Goal: Information Seeking & Learning: Learn about a topic

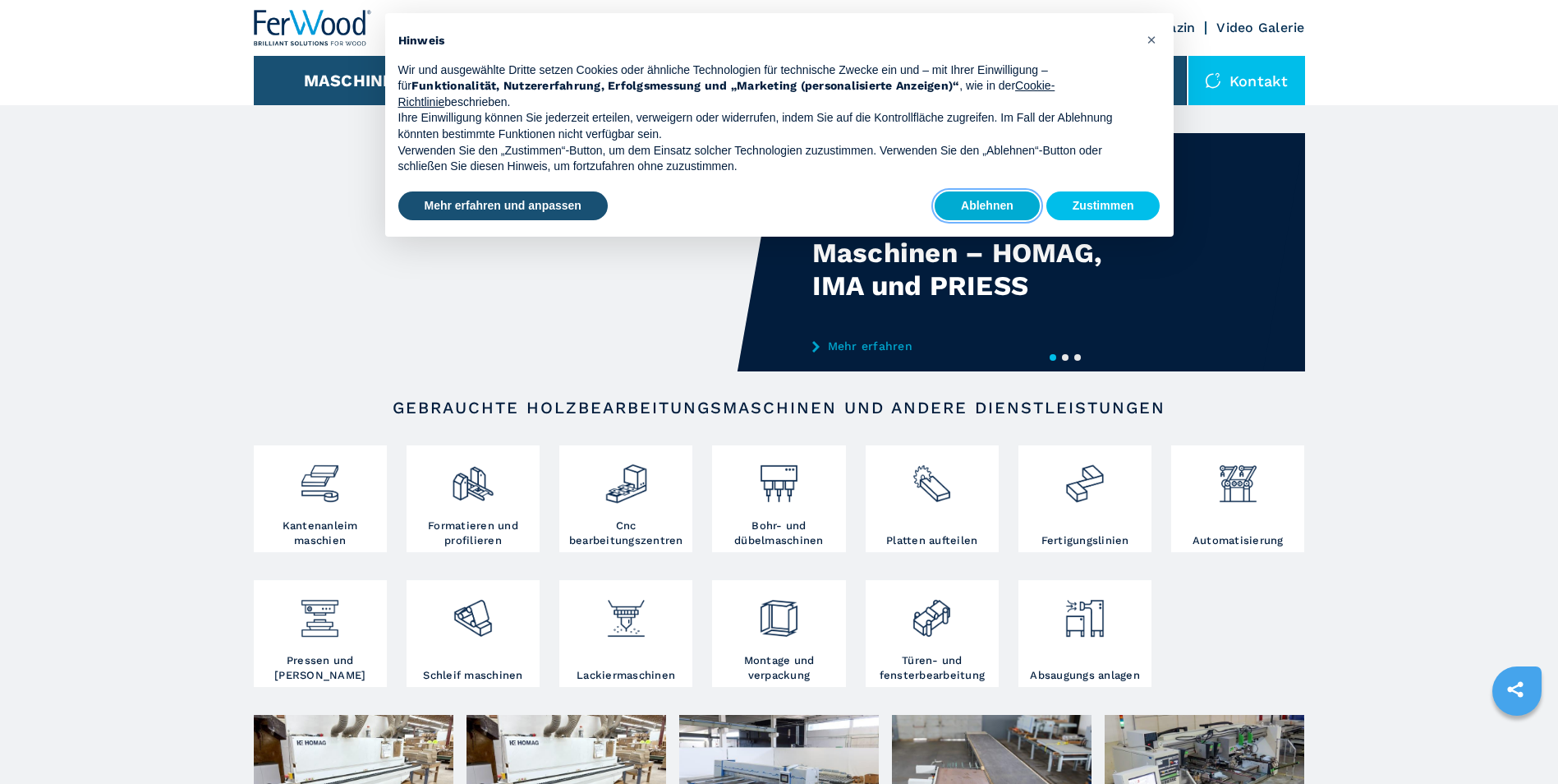
click at [985, 200] on button "Ablehnen" at bounding box center [986, 206] width 105 height 29
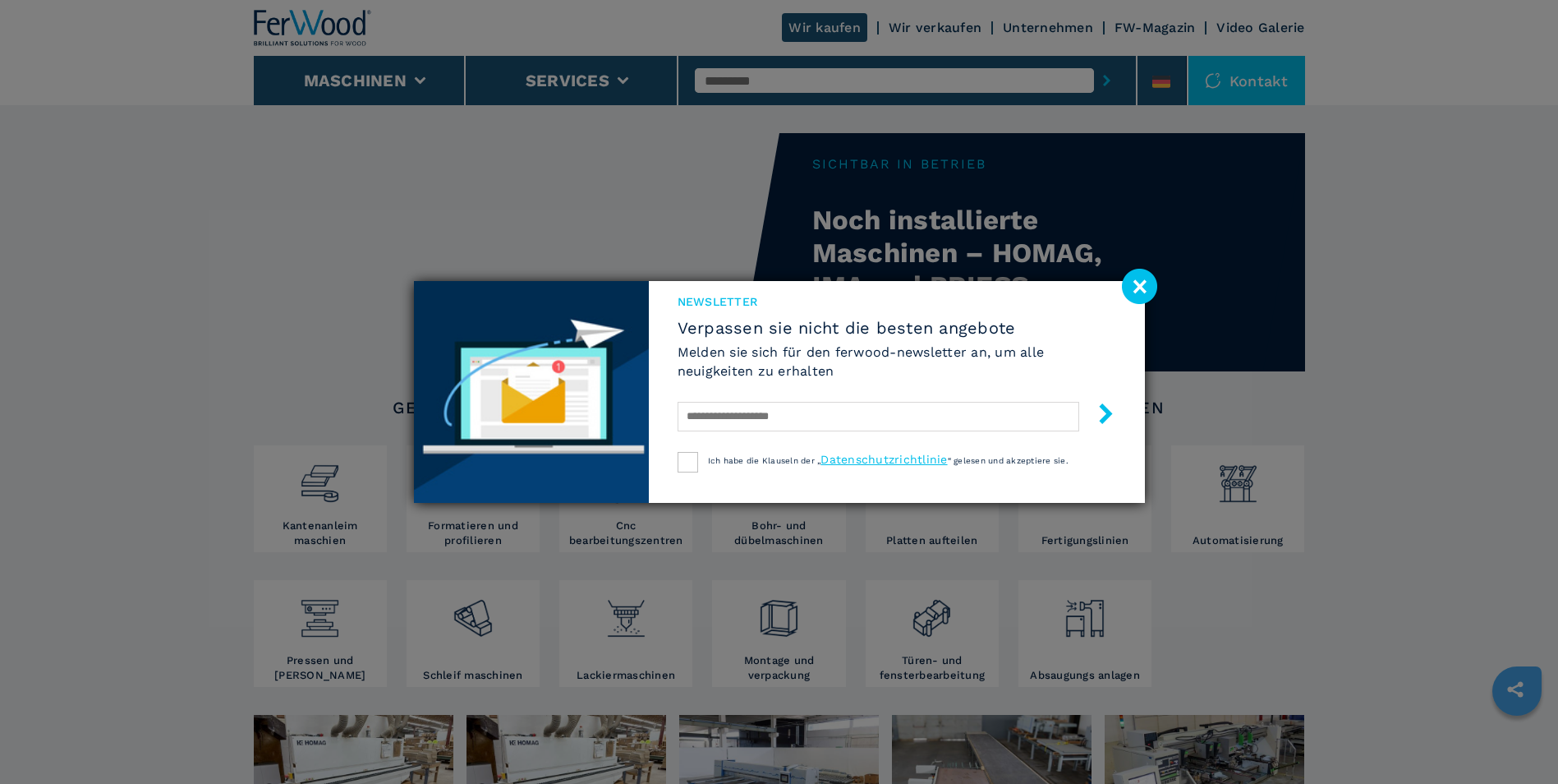
click at [1141, 286] on image at bounding box center [1140, 286] width 36 height 36
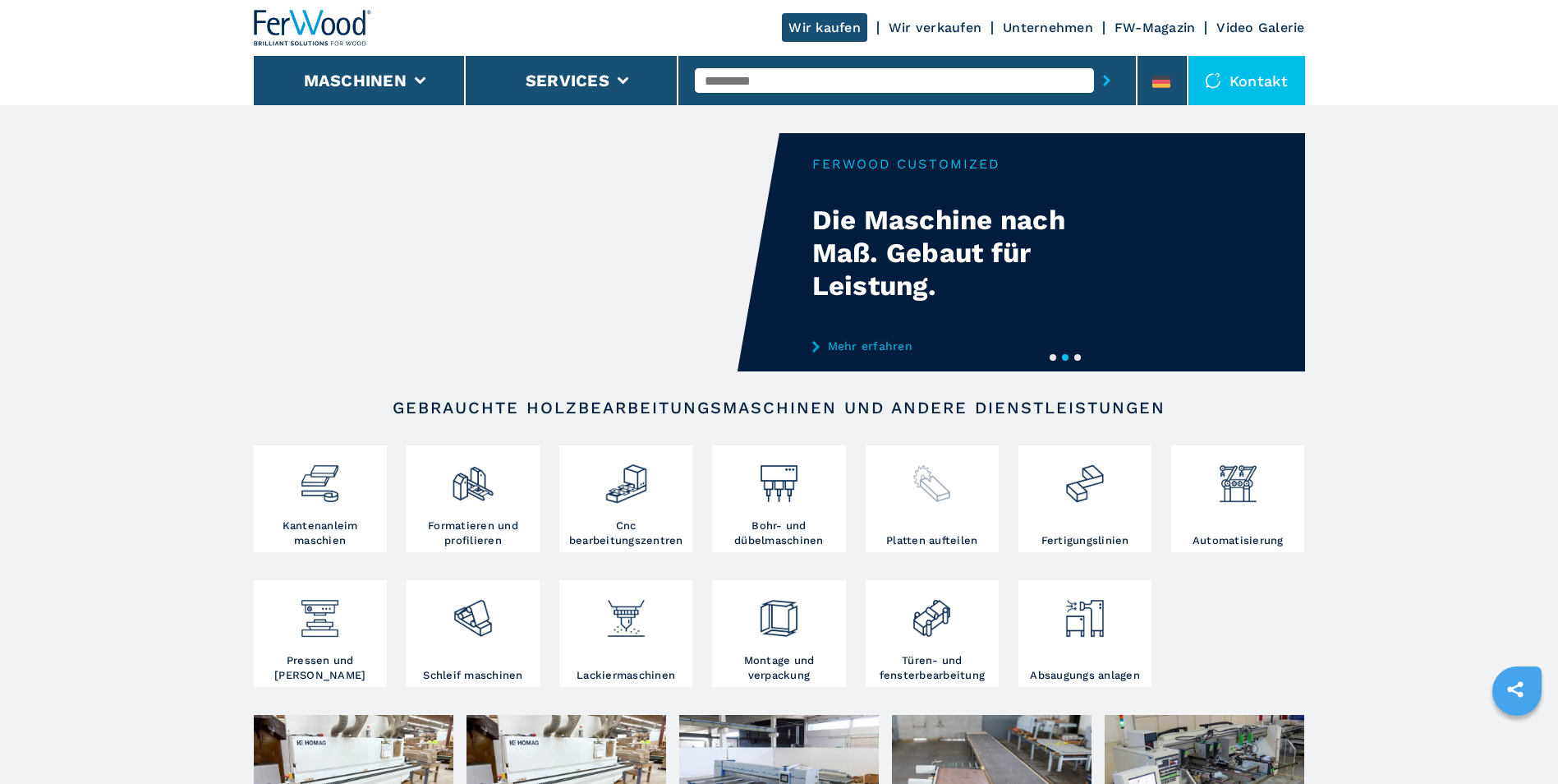
click at [932, 508] on div at bounding box center [932, 491] width 125 height 84
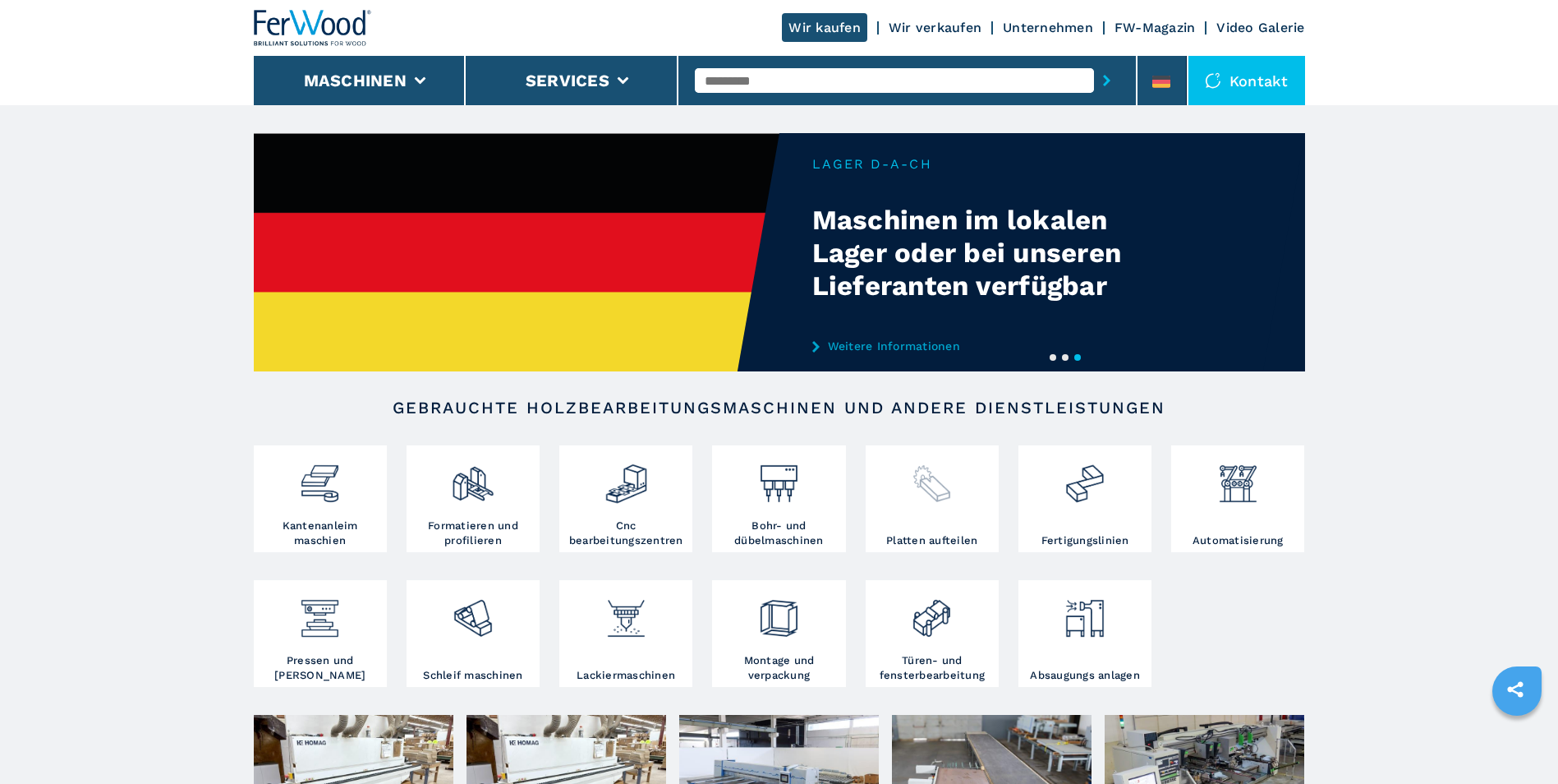
click at [937, 493] on img at bounding box center [932, 477] width 44 height 56
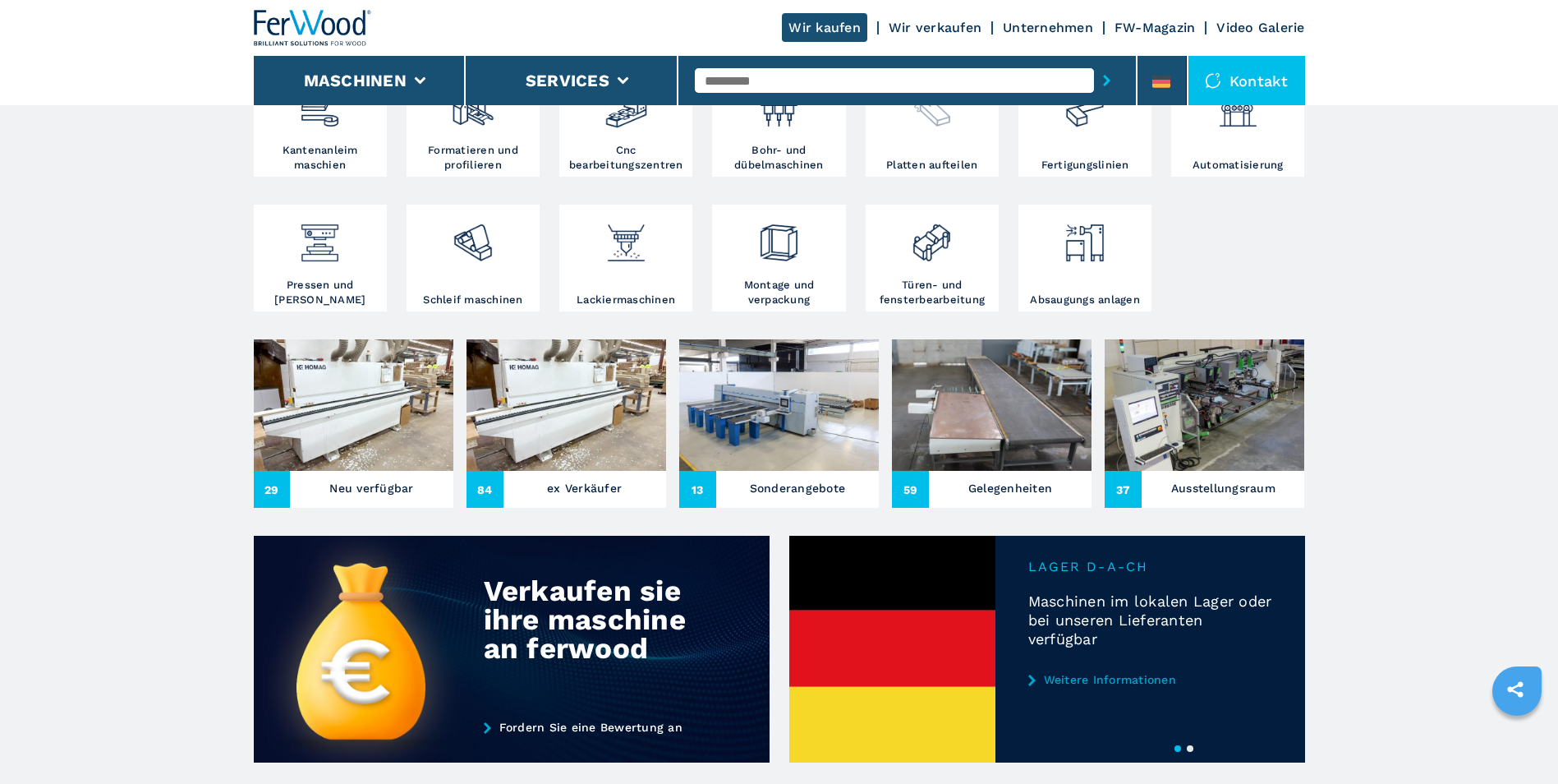
scroll to position [410, 0]
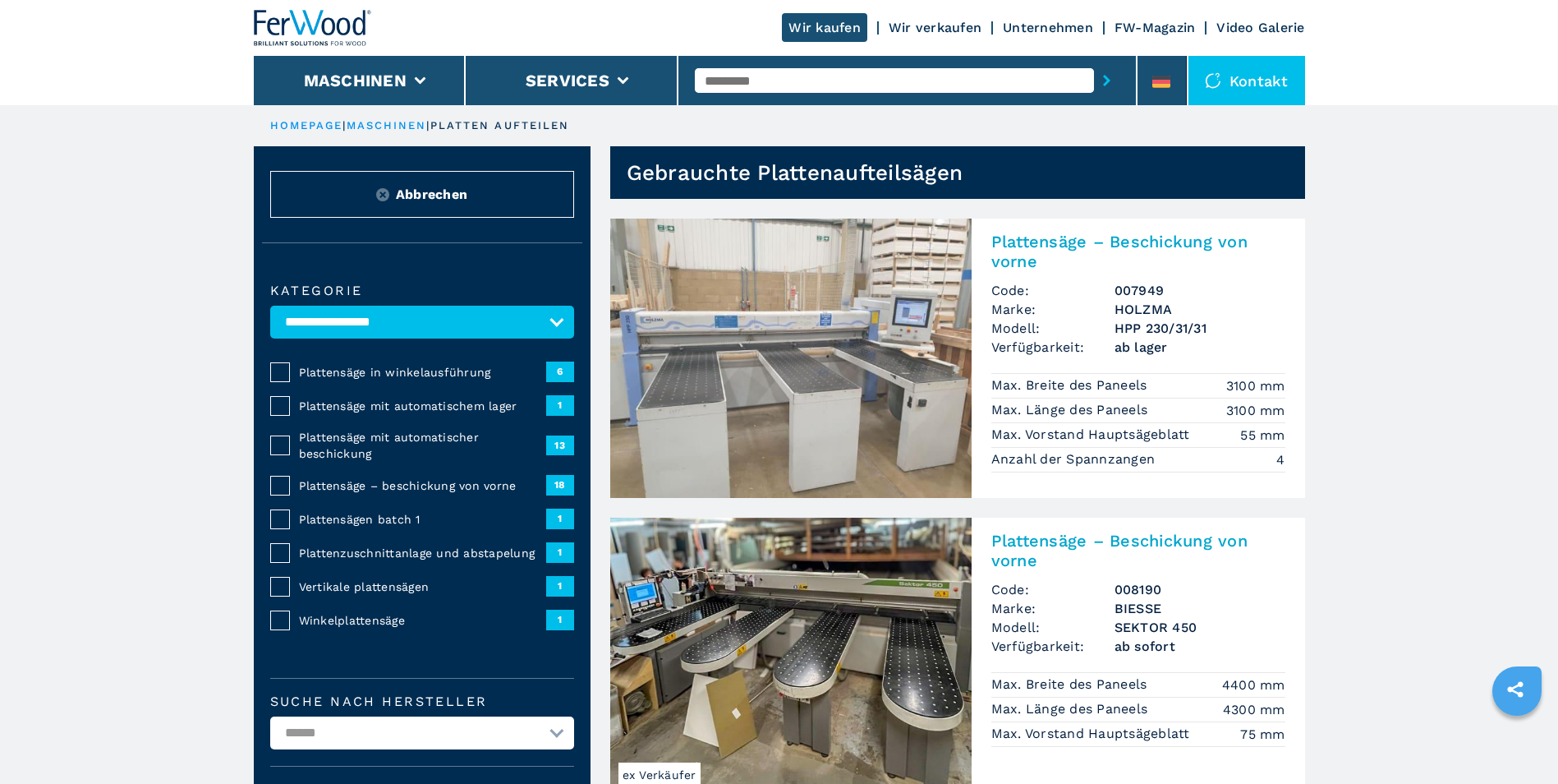
click at [564, 366] on span "6" at bounding box center [560, 371] width 28 height 20
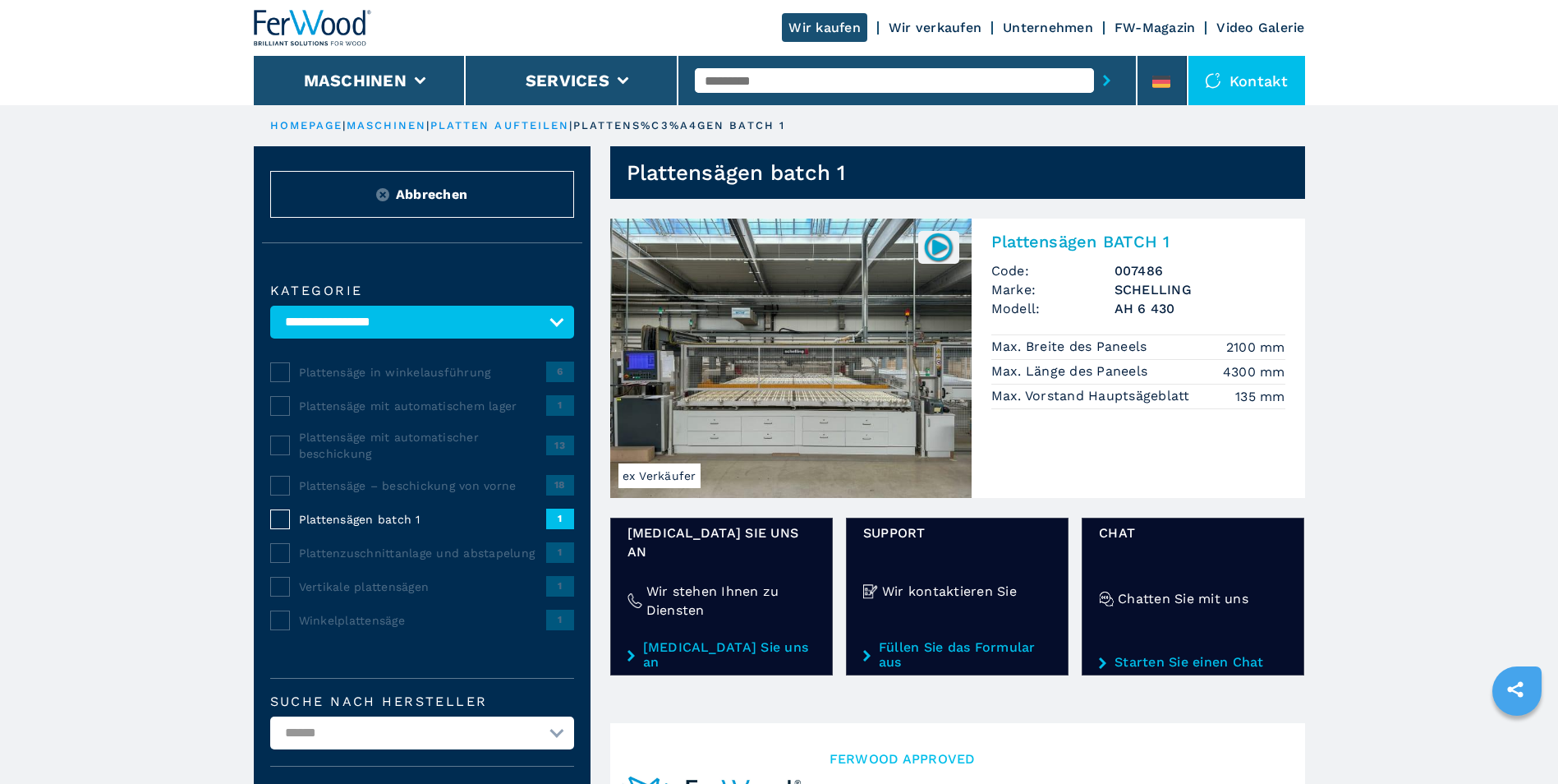
click at [926, 85] on input "text" at bounding box center [894, 80] width 399 height 25
type input "******"
click at [1094, 62] on button "submit-button" at bounding box center [1107, 80] width 26 height 37
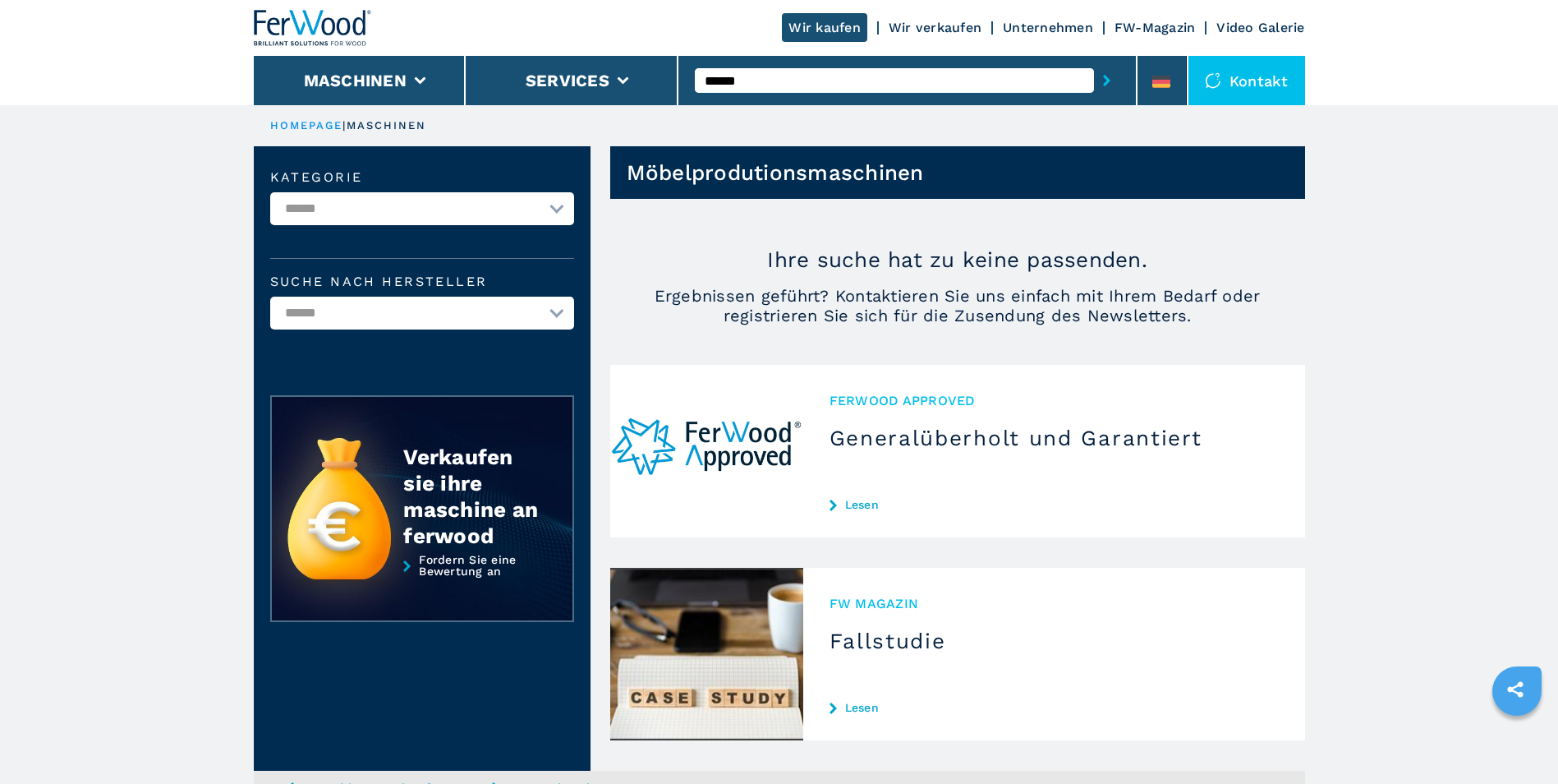
click at [1256, 76] on div "Kontakt" at bounding box center [1247, 80] width 117 height 49
